Goal: Task Accomplishment & Management: Manage account settings

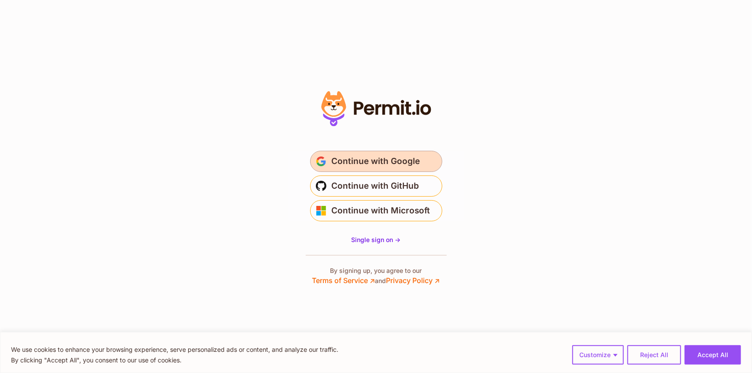
click at [366, 156] on span "Continue with Google" at bounding box center [376, 161] width 89 height 14
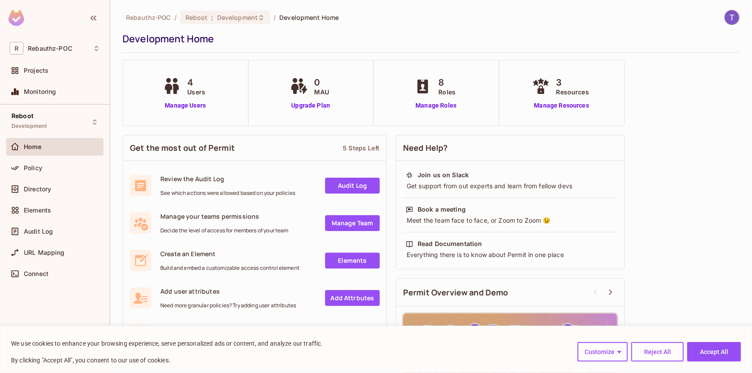
click at [649, 205] on div "Get the most out of Permit 5 Steps Left Review the Audit Log See which actions …" at bounding box center [430, 291] width 617 height 323
click at [666, 351] on button "Reject All" at bounding box center [657, 351] width 52 height 19
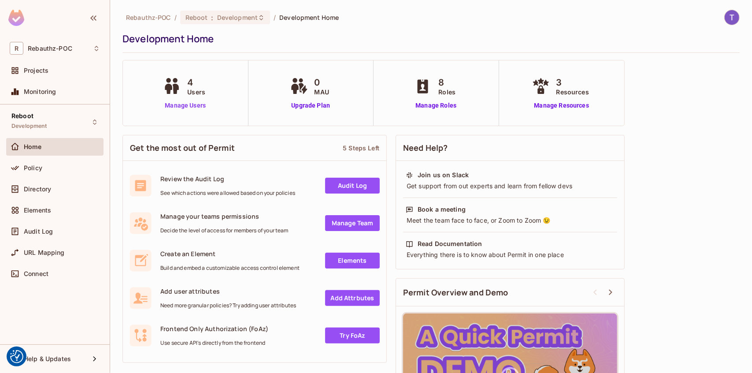
drag, startPoint x: 175, startPoint y: 105, endPoint x: 198, endPoint y: 109, distance: 22.7
click at [175, 105] on link "Manage Users" at bounding box center [185, 105] width 49 height 9
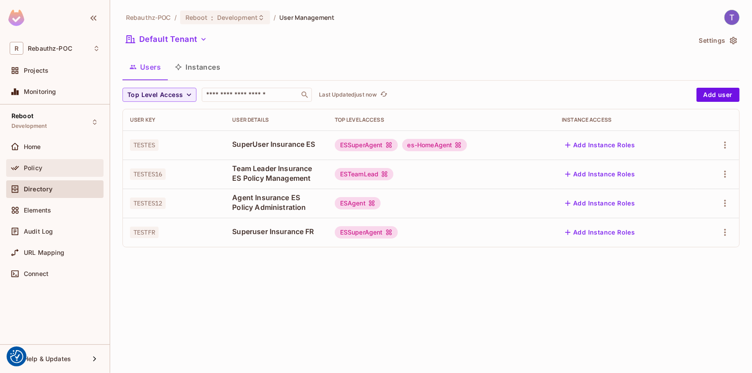
click at [37, 170] on div "Policy" at bounding box center [55, 168] width 90 height 11
